Goal: Task Accomplishment & Management: Use online tool/utility

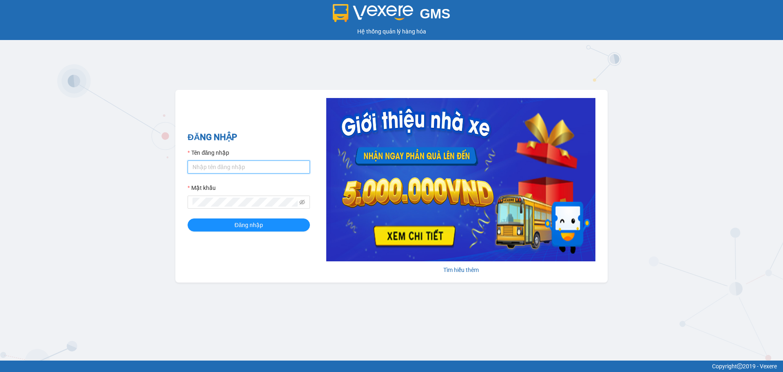
click at [208, 171] on input "Tên đăng nhập" at bounding box center [249, 166] width 122 height 13
type input "tientung.ducphatth"
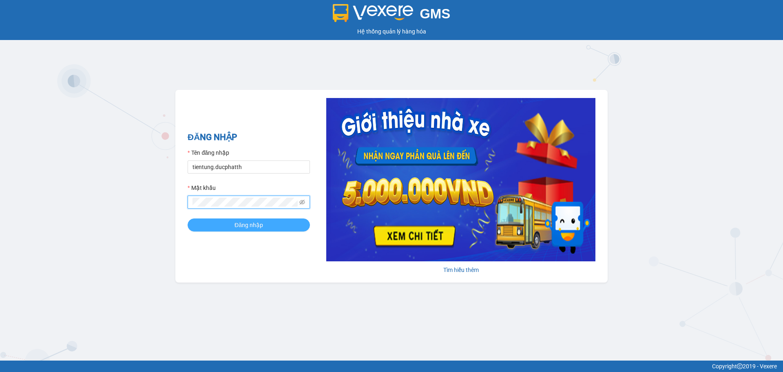
click at [224, 226] on button "Đăng nhập" at bounding box center [249, 224] width 122 height 13
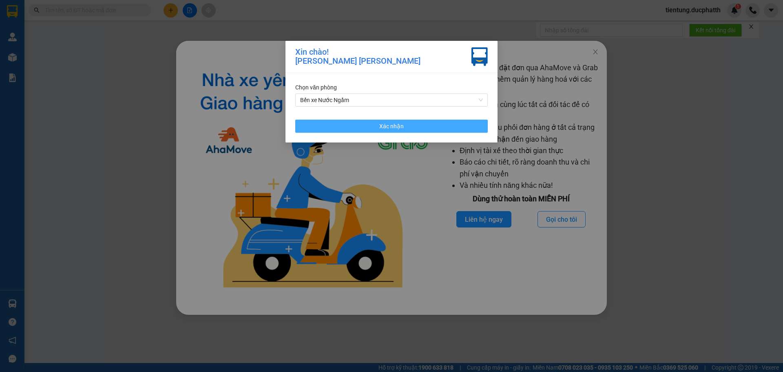
click at [445, 128] on button "Xác nhận" at bounding box center [391, 126] width 193 height 13
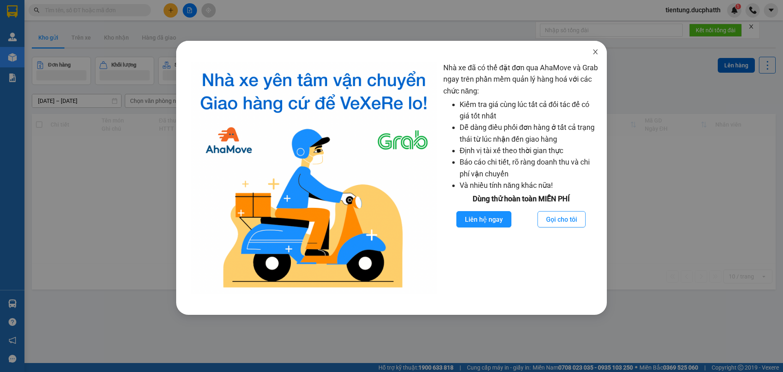
click at [591, 53] on span "Close" at bounding box center [595, 52] width 23 height 23
